Goal: Task Accomplishment & Management: Complete application form

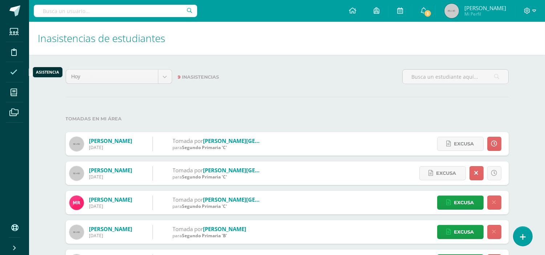
click at [14, 73] on icon at bounding box center [13, 72] width 7 height 7
click at [525, 239] on icon at bounding box center [523, 237] width 7 height 8
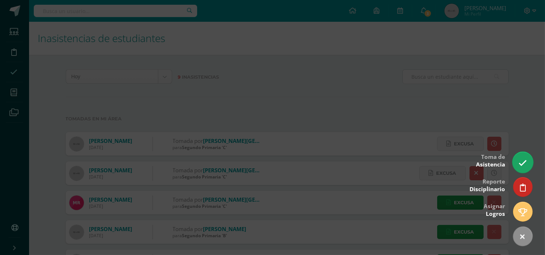
click at [521, 154] on link at bounding box center [523, 162] width 21 height 21
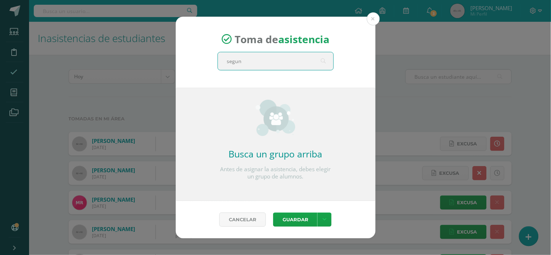
type input "segund"
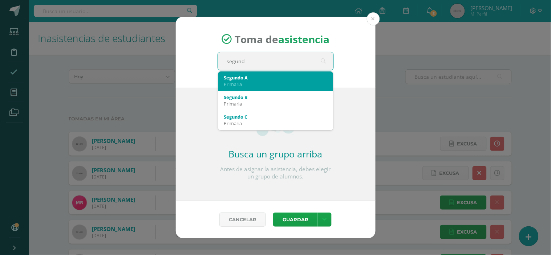
click at [263, 77] on div "Segundo A" at bounding box center [275, 77] width 103 height 7
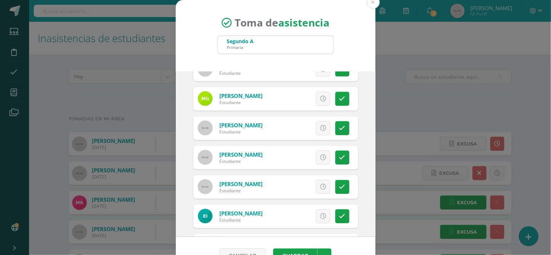
scroll to position [161, 0]
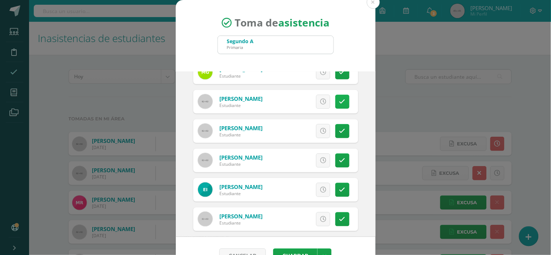
click at [335, 97] on link at bounding box center [342, 102] width 14 height 14
click at [303, 100] on span "Excusa" at bounding box center [311, 101] width 20 height 13
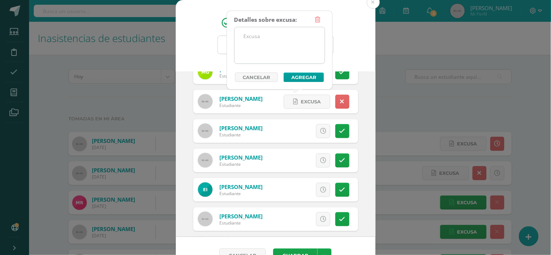
click at [264, 43] on textarea at bounding box center [280, 45] width 90 height 36
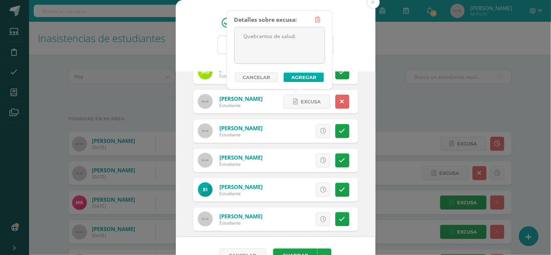
type textarea "Quebrantos de salud."
click at [309, 78] on button "Agregar" at bounding box center [304, 77] width 40 height 9
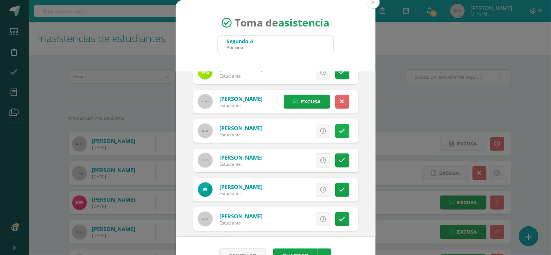
click at [339, 130] on icon at bounding box center [342, 131] width 6 height 6
click at [301, 131] on span "Excusa" at bounding box center [311, 131] width 20 height 13
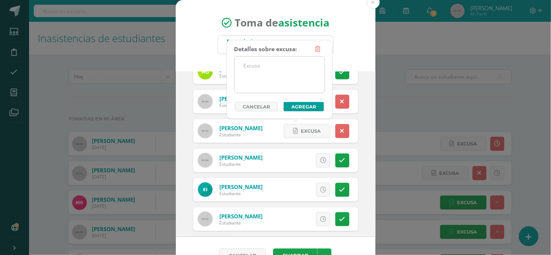
click at [250, 66] on textarea at bounding box center [280, 75] width 90 height 36
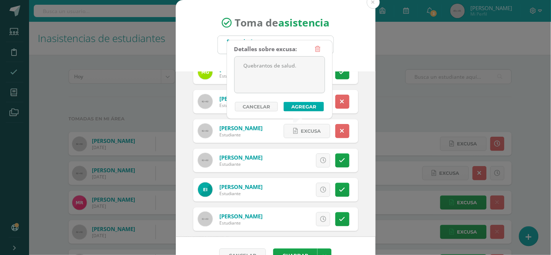
type textarea "Quebrantos de salud."
click at [303, 104] on button "Agregar" at bounding box center [304, 106] width 40 height 9
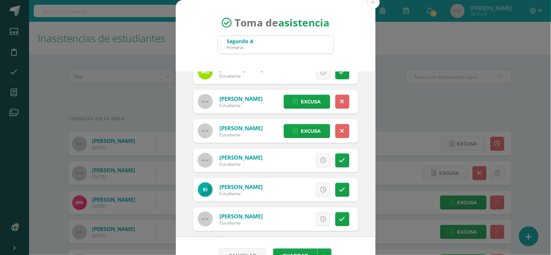
scroll to position [202, 0]
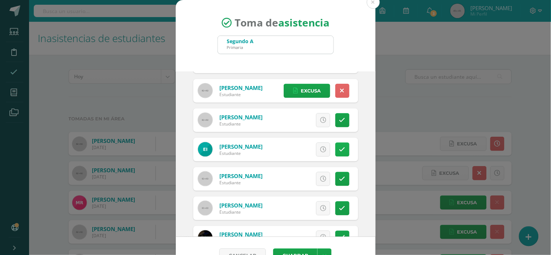
click at [339, 150] on icon at bounding box center [342, 150] width 6 height 6
click at [301, 150] on span "Excusa" at bounding box center [311, 149] width 20 height 13
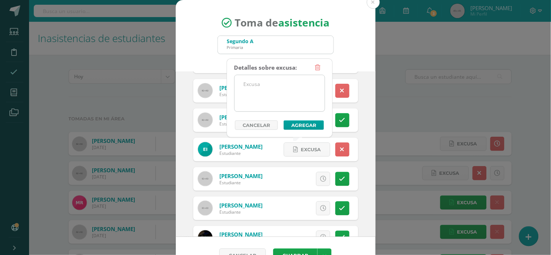
click at [259, 91] on textarea at bounding box center [280, 93] width 90 height 36
type textarea "W"
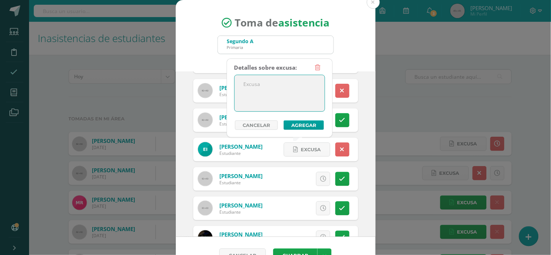
click at [360, 127] on div "2025-09-10 September, 2025 Mo Tu We Th Fr Sa Su 1 2 3 4 5 6 7 8 9 10 11 12 13 1…" at bounding box center [276, 155] width 200 height 166
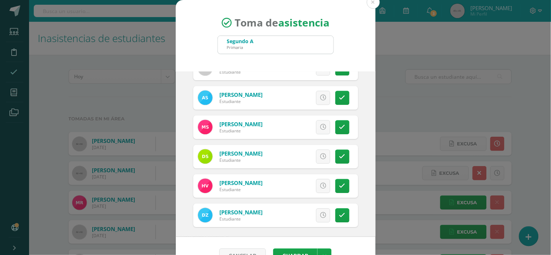
scroll to position [491, 0]
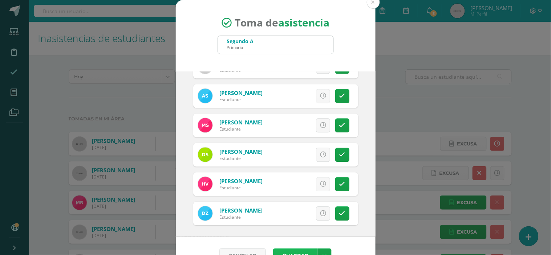
click at [292, 252] on button "Guardar" at bounding box center [295, 256] width 44 height 14
